Goal: Find specific page/section: Find specific page/section

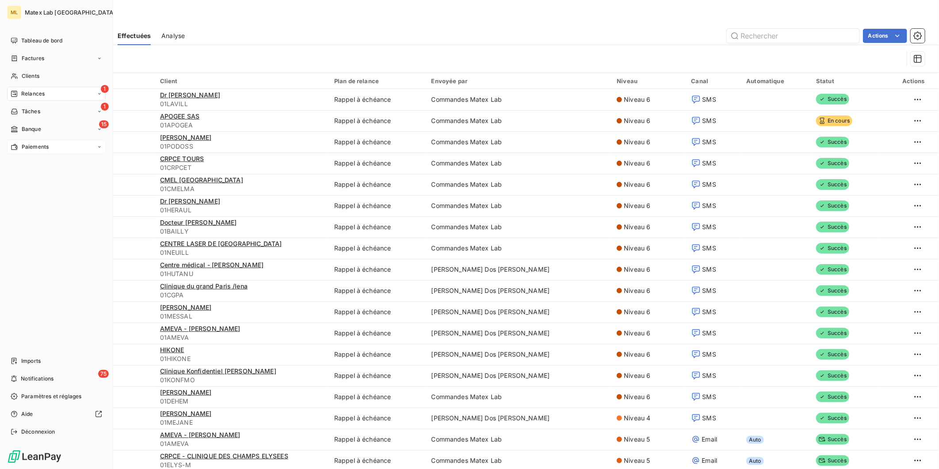
click at [42, 147] on span "Paiements" at bounding box center [35, 147] width 27 height 8
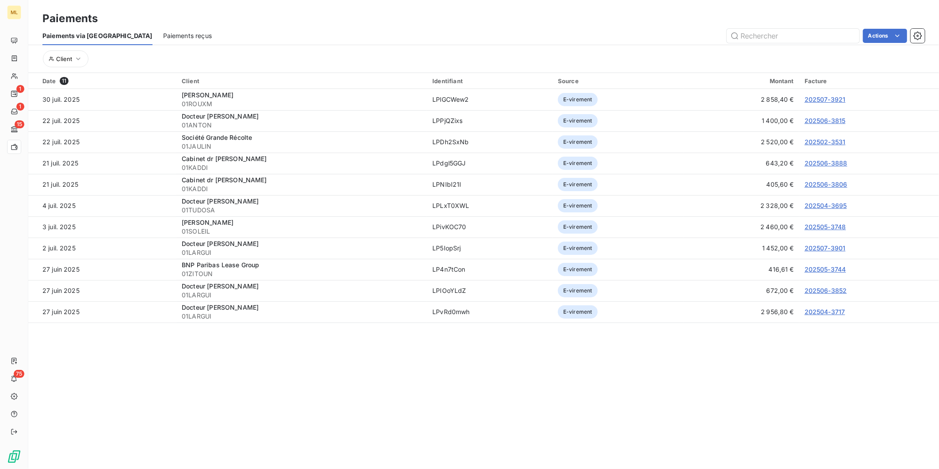
click at [163, 37] on span "Paiements reçus" at bounding box center [187, 35] width 49 height 9
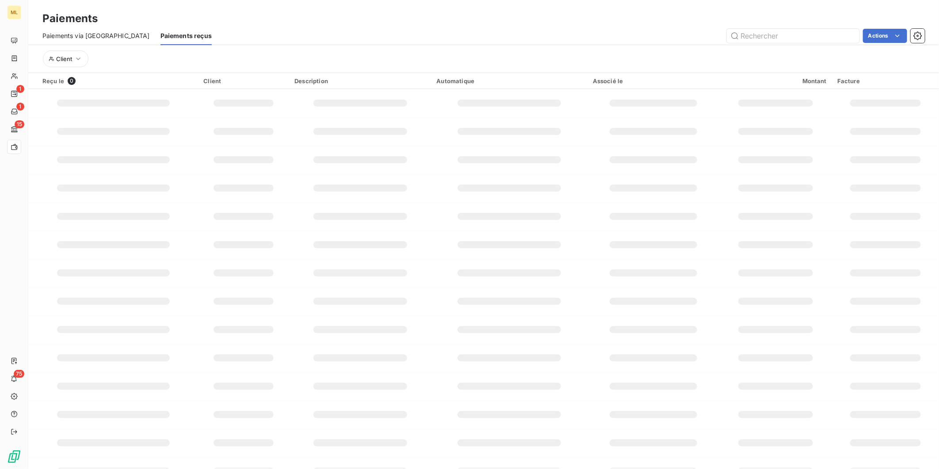
click at [92, 34] on span "Paiements via [GEOGRAPHIC_DATA]" at bounding box center [95, 35] width 107 height 9
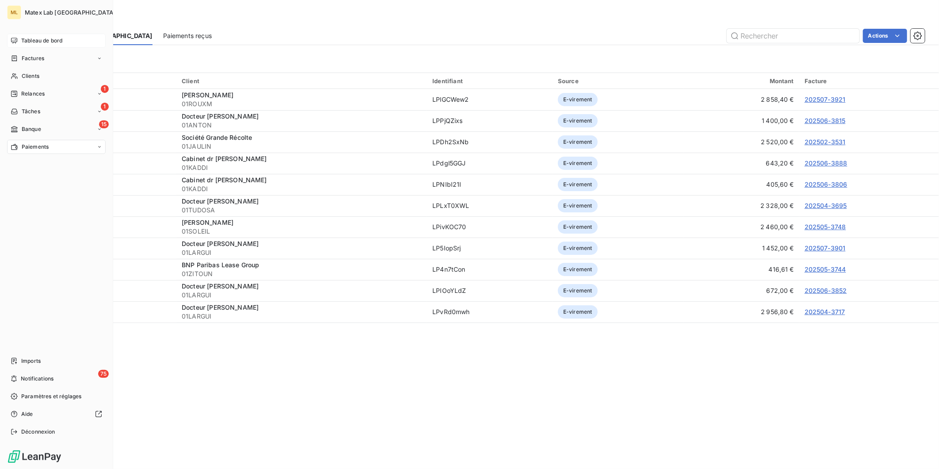
click at [42, 40] on span "Tableau de bord" at bounding box center [41, 41] width 41 height 8
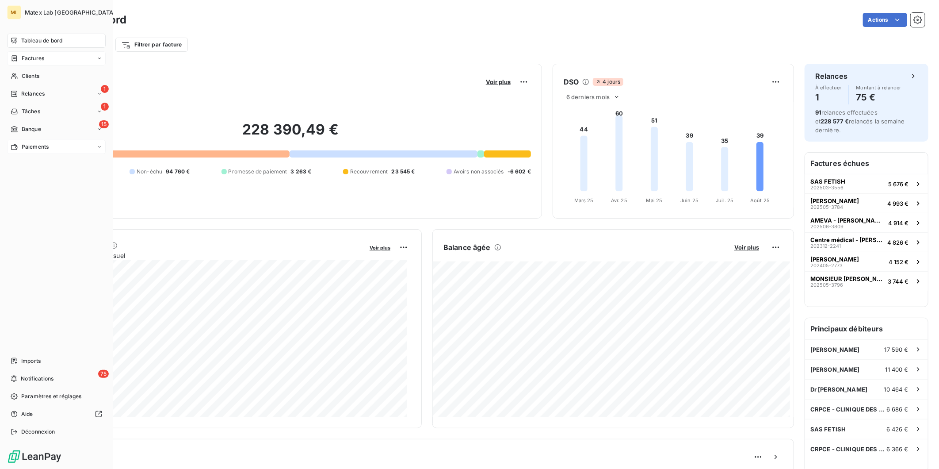
click at [25, 53] on div "Factures" at bounding box center [56, 58] width 99 height 14
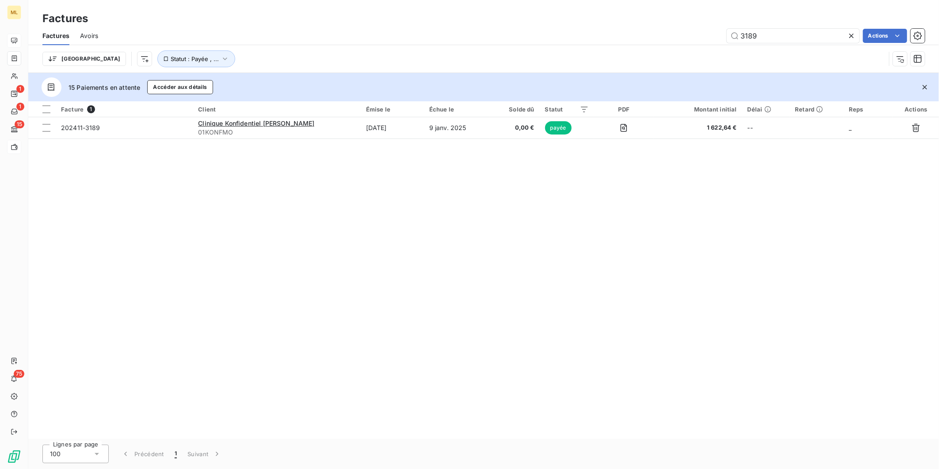
click at [90, 38] on span "Avoirs" at bounding box center [89, 35] width 18 height 9
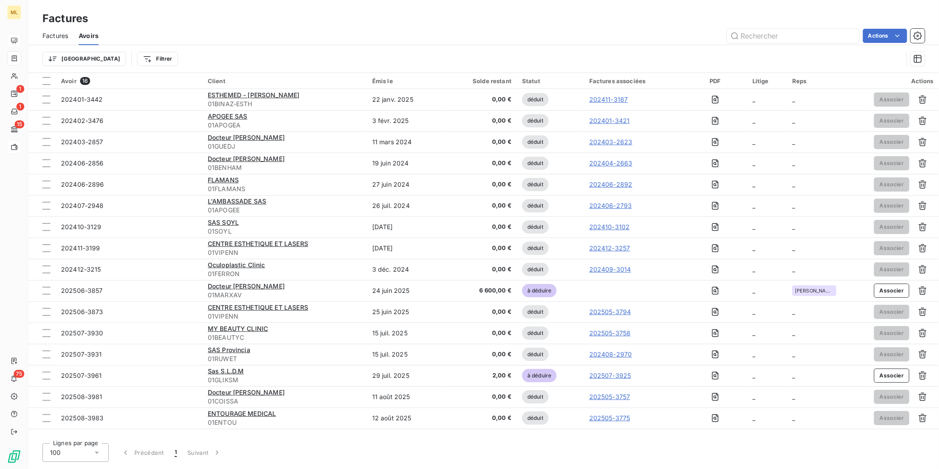
click at [59, 34] on span "Factures" at bounding box center [55, 35] width 26 height 9
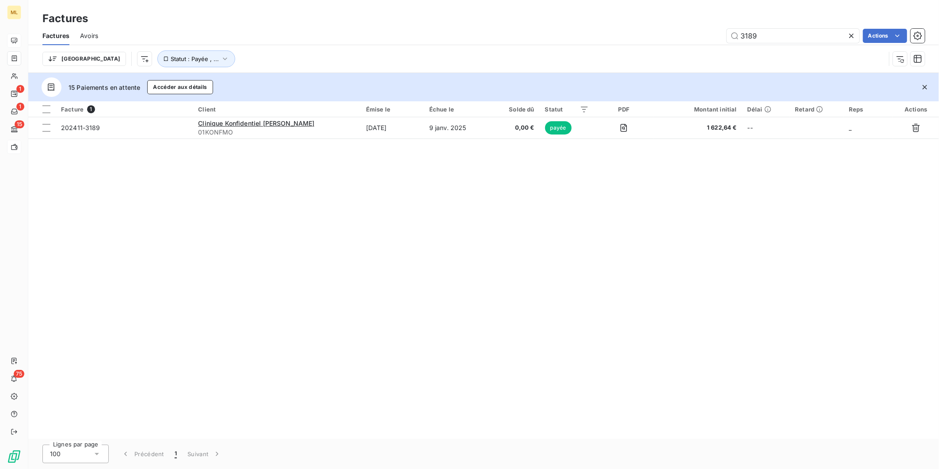
drag, startPoint x: 759, startPoint y: 30, endPoint x: 694, endPoint y: 36, distance: 64.8
click at [694, 36] on div "3189 Actions" at bounding box center [517, 36] width 816 height 14
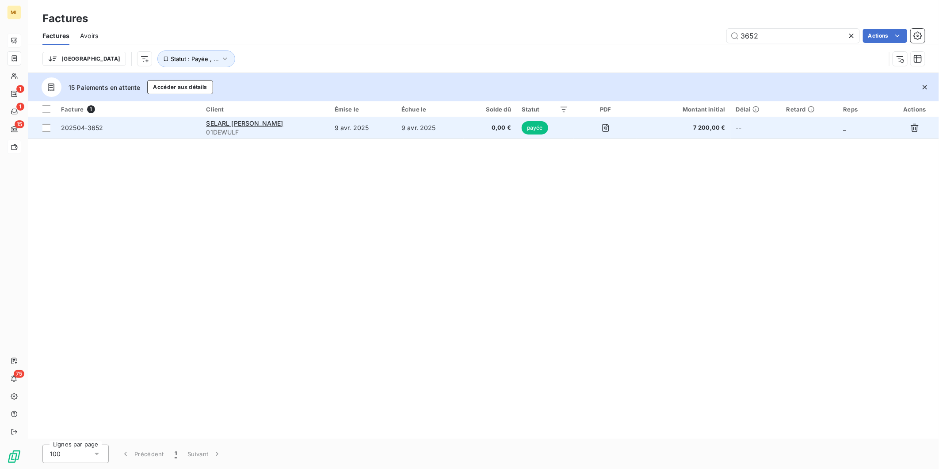
type input "3652"
click at [430, 126] on td "9 avr. 2025" at bounding box center [430, 127] width 68 height 21
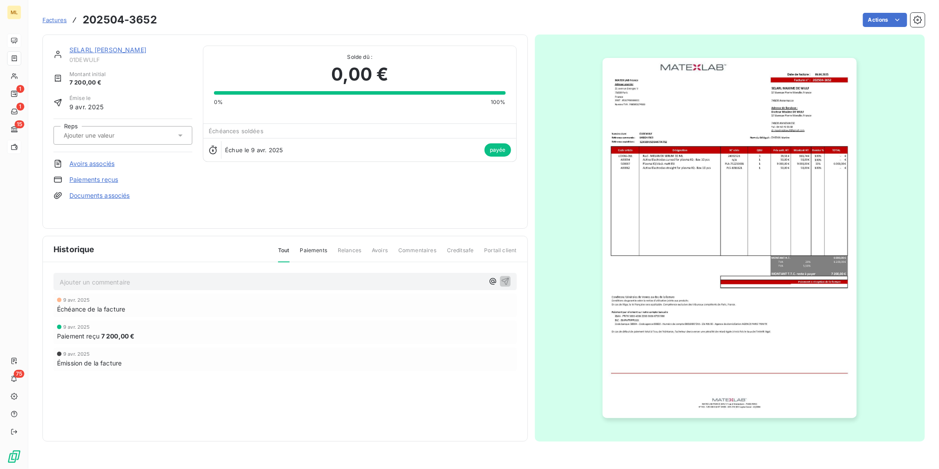
click at [87, 178] on link "Paiements reçus" at bounding box center [93, 179] width 49 height 9
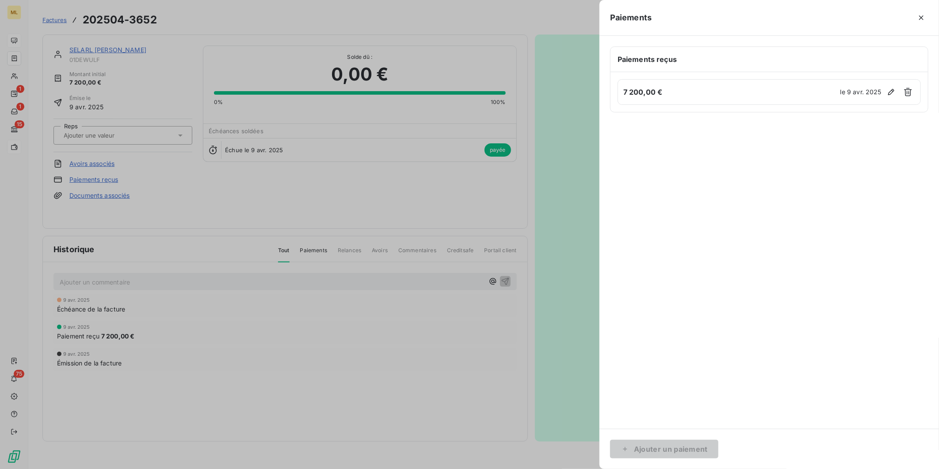
click at [356, 314] on div at bounding box center [469, 234] width 939 height 469
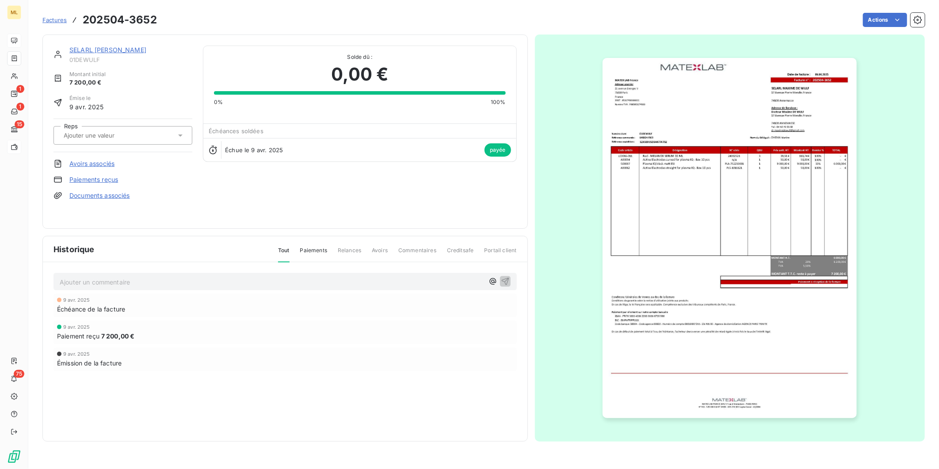
click at [133, 48] on link "SELARL [PERSON_NAME]" at bounding box center [107, 50] width 77 height 8
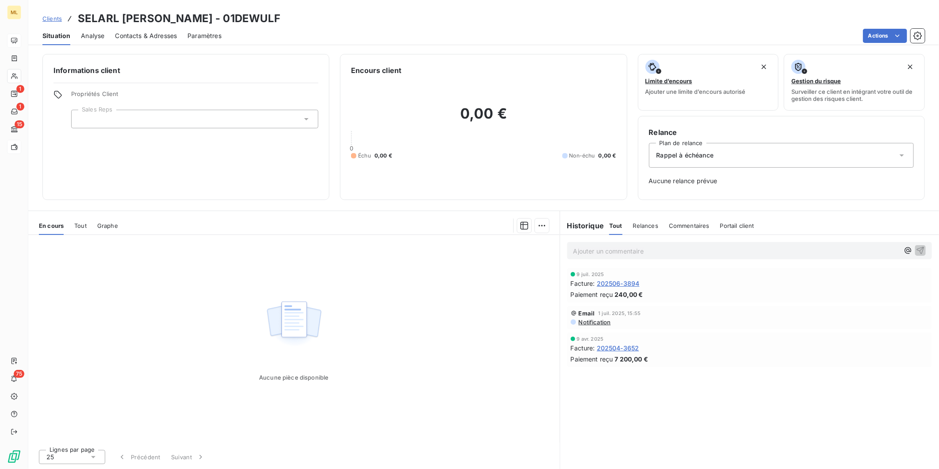
click at [76, 224] on span "Tout" at bounding box center [80, 225] width 12 height 7
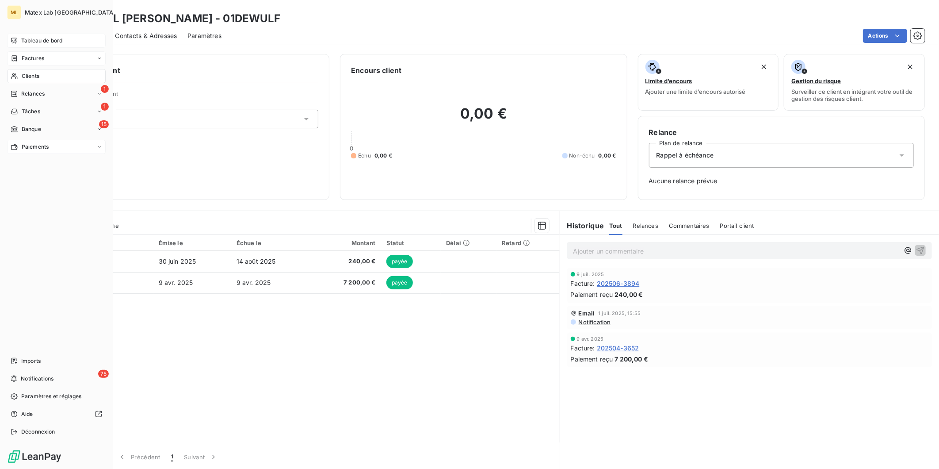
click at [23, 54] on span "Factures" at bounding box center [33, 58] width 23 height 8
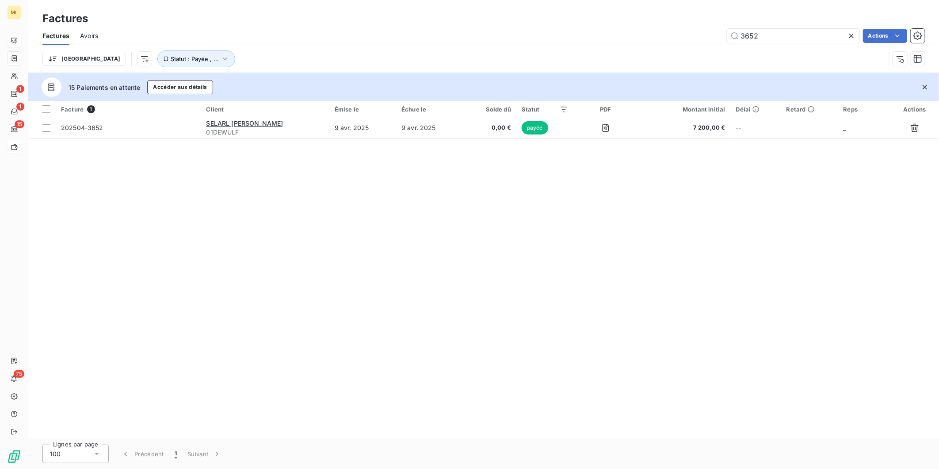
click at [100, 34] on div "Factures Avoirs 3652 Actions" at bounding box center [483, 36] width 911 height 19
click at [86, 36] on span "Avoirs" at bounding box center [89, 35] width 18 height 9
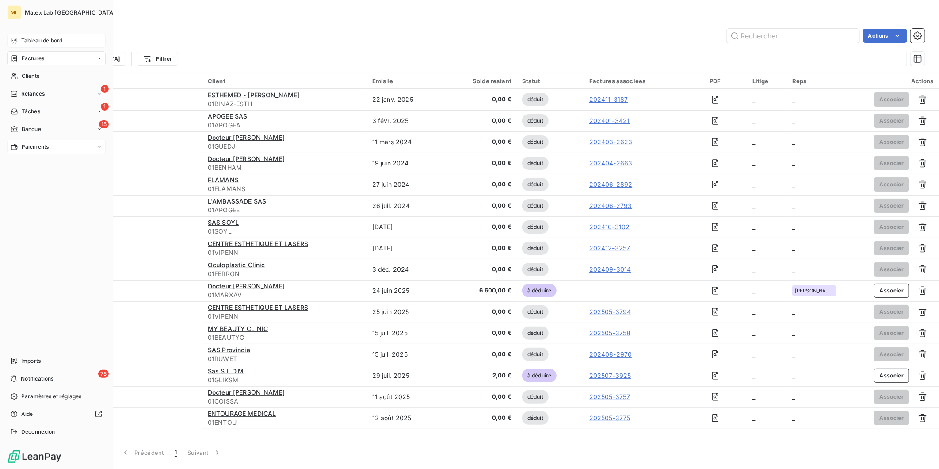
click at [27, 60] on span "Factures" at bounding box center [33, 58] width 23 height 8
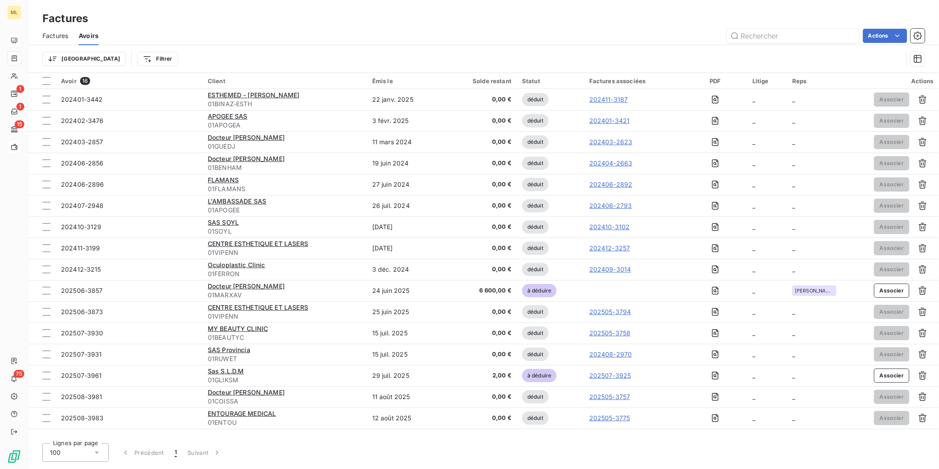
click at [52, 36] on span "Factures" at bounding box center [55, 35] width 26 height 9
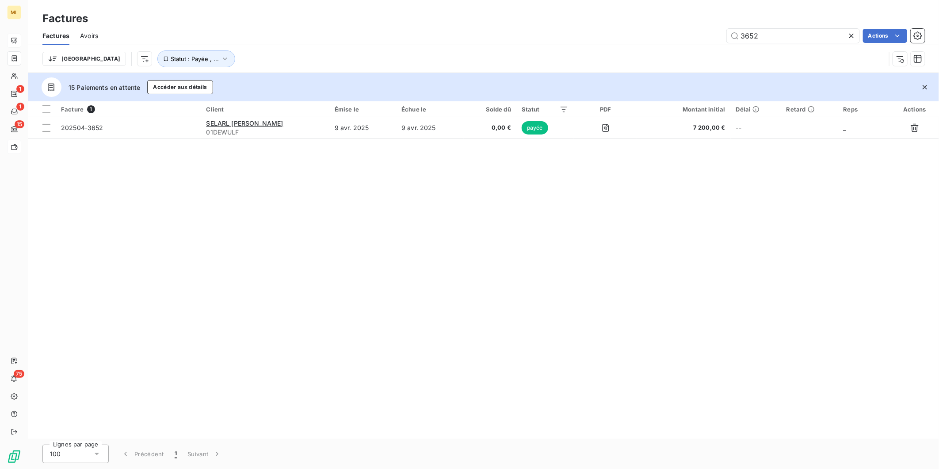
drag, startPoint x: 770, startPoint y: 33, endPoint x: 675, endPoint y: 34, distance: 94.2
click at [676, 34] on div "3652 Actions" at bounding box center [517, 36] width 816 height 14
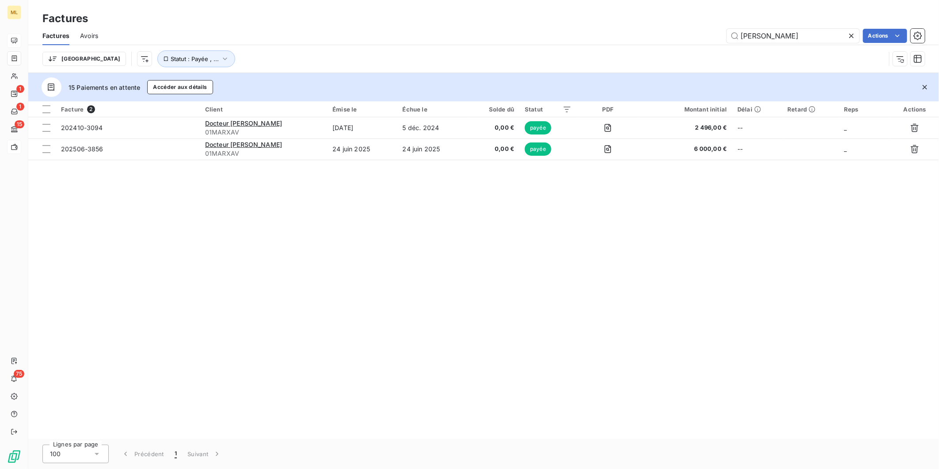
type input "[PERSON_NAME]"
